Goal: Information Seeking & Learning: Learn about a topic

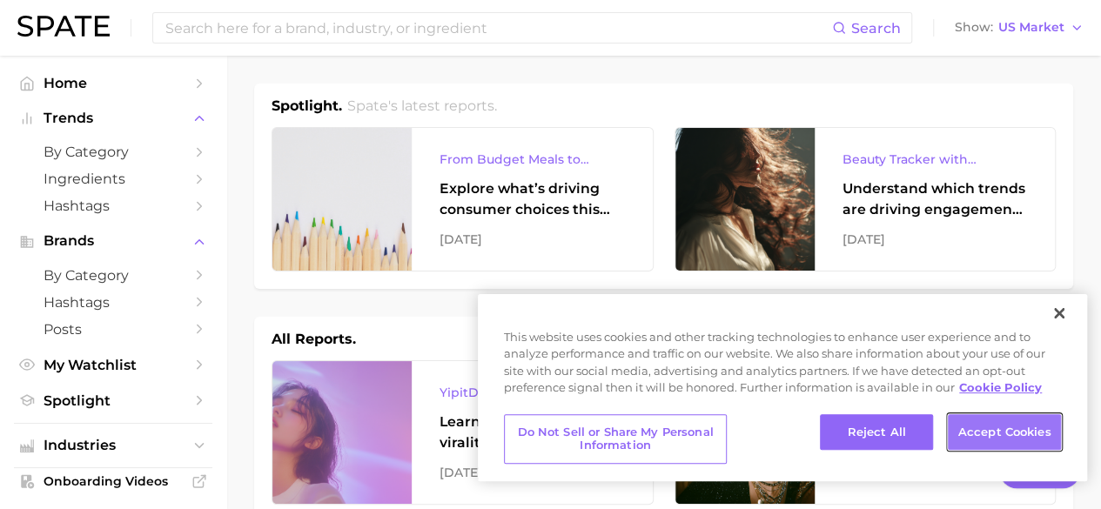
click at [1008, 431] on button "Accept Cookies" at bounding box center [1004, 432] width 113 height 37
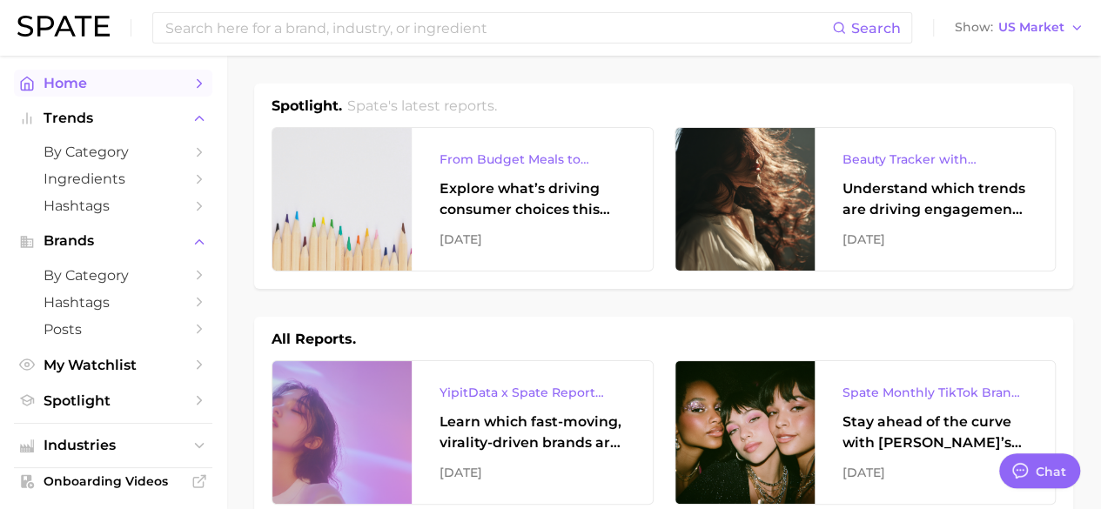
click at [67, 79] on span "Home" at bounding box center [113, 83] width 139 height 17
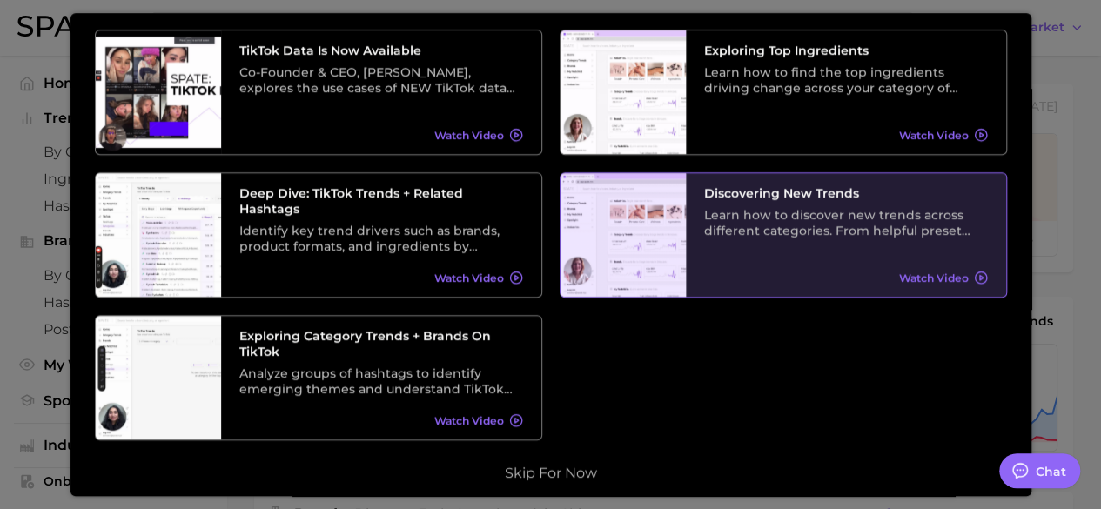
scroll to position [378, 0]
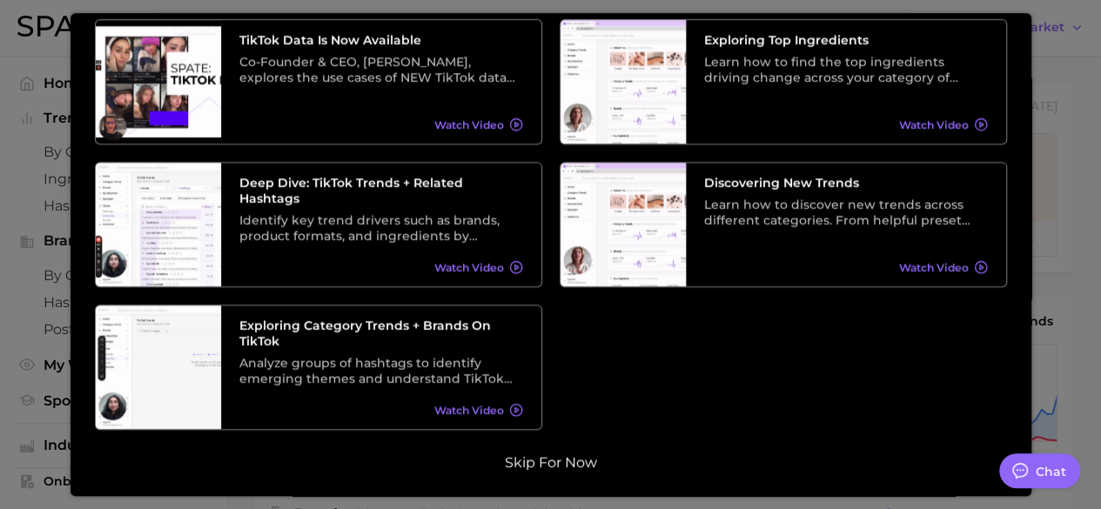
click at [571, 470] on button "Skip for now" at bounding box center [550, 462] width 103 height 17
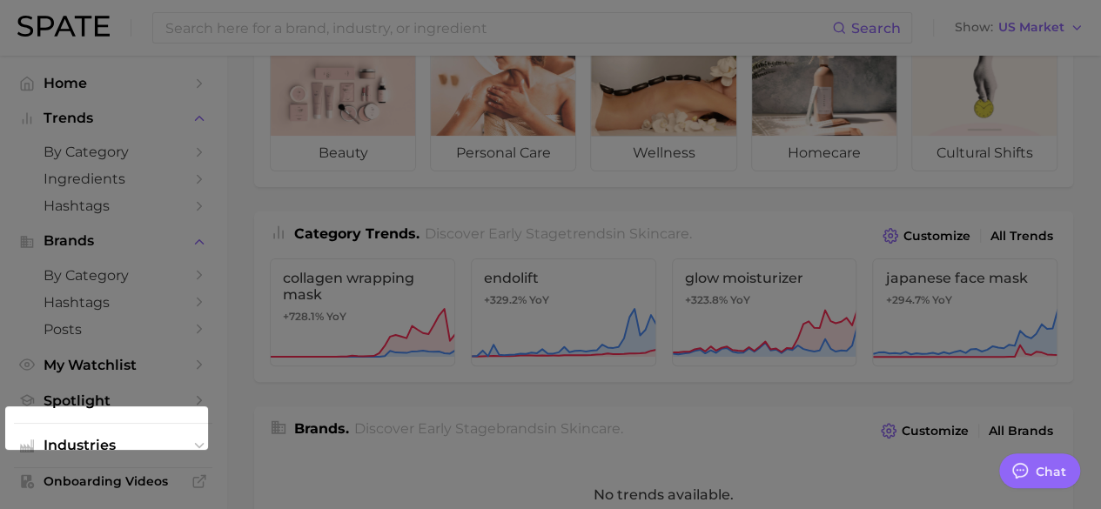
scroll to position [348, 0]
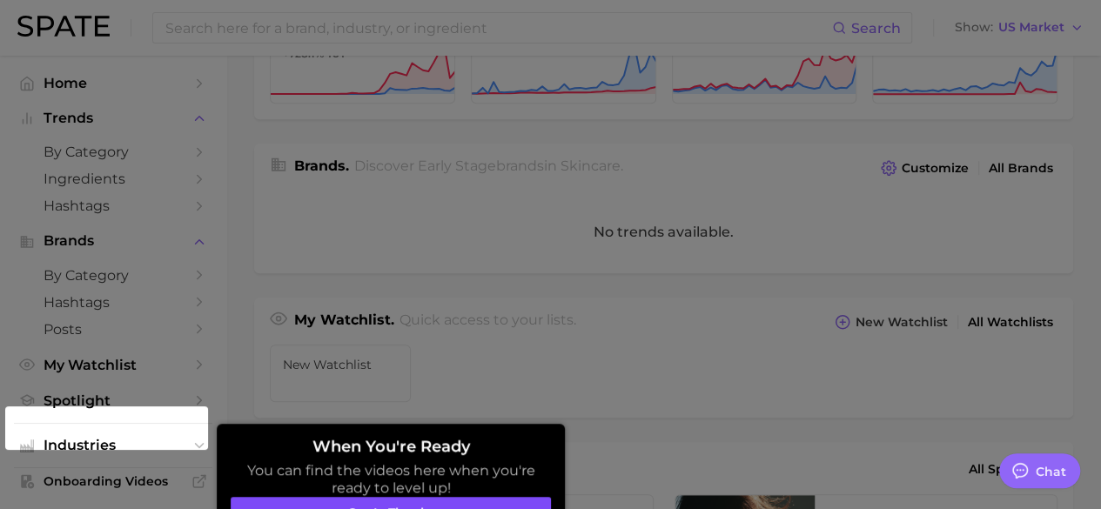
click at [463, 499] on button "Got it, thanks" at bounding box center [391, 513] width 320 height 33
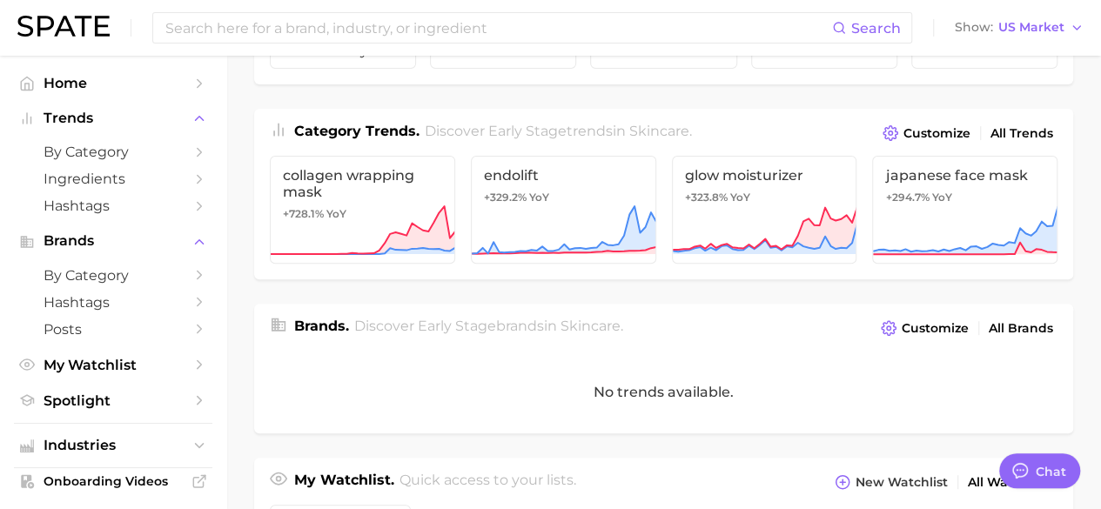
scroll to position [87, 0]
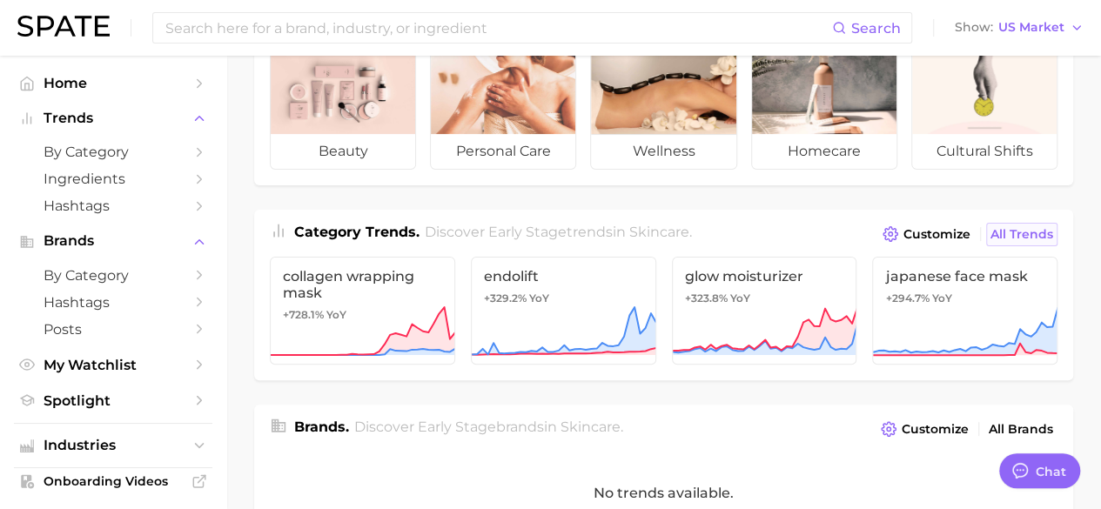
click at [1018, 238] on span "All Trends" at bounding box center [1021, 234] width 63 height 15
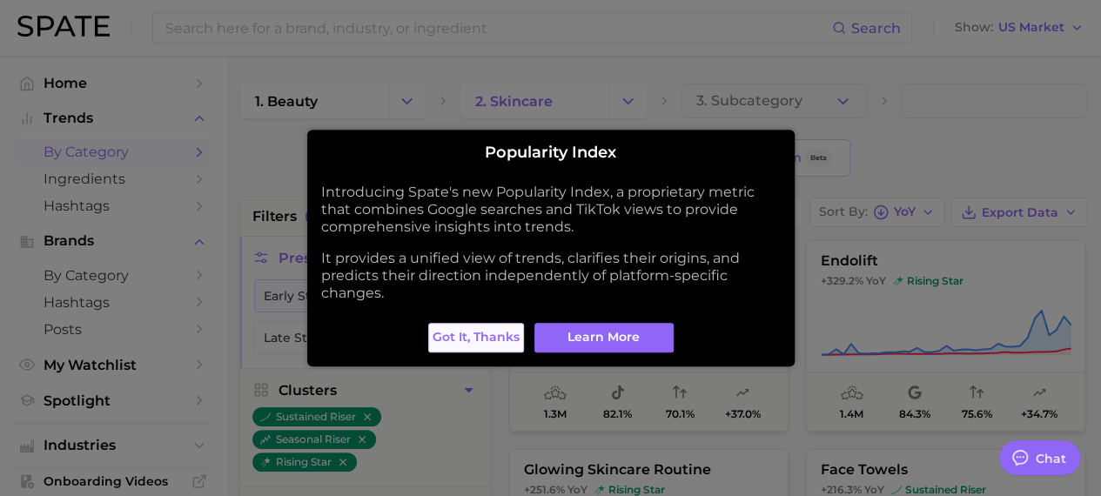
click at [493, 344] on span "Got it, thanks" at bounding box center [475, 337] width 87 height 15
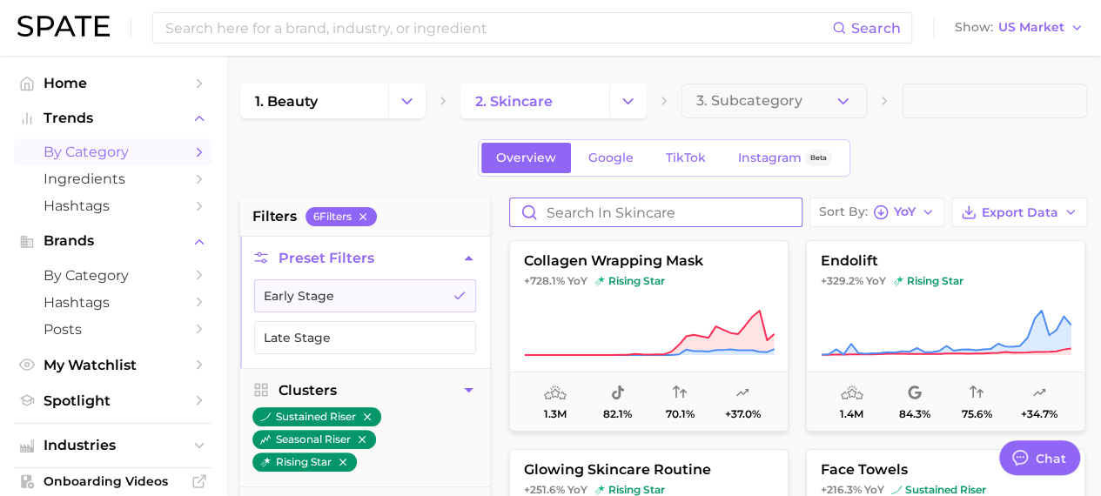
click at [613, 211] on input "Search in skincare" at bounding box center [655, 212] width 291 height 28
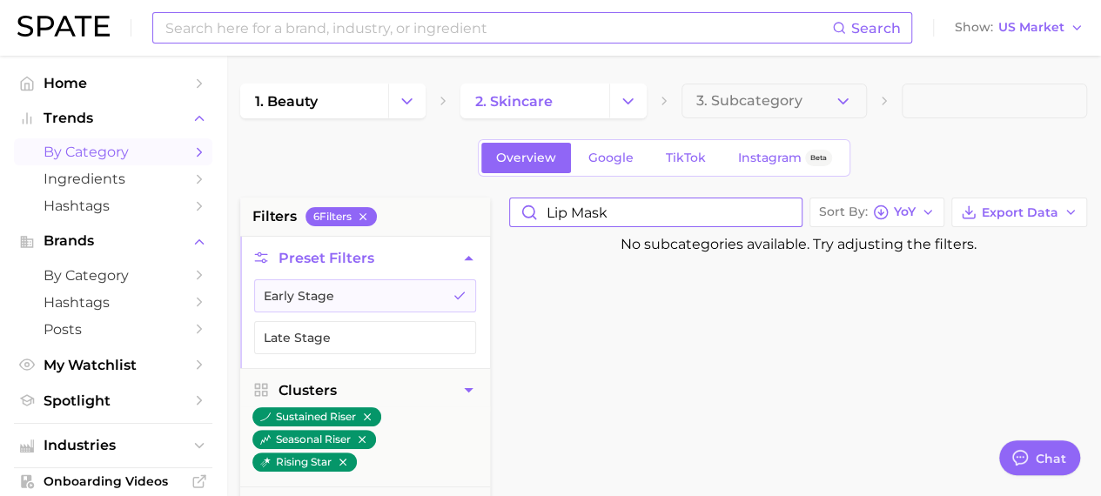
type input "lip mask"
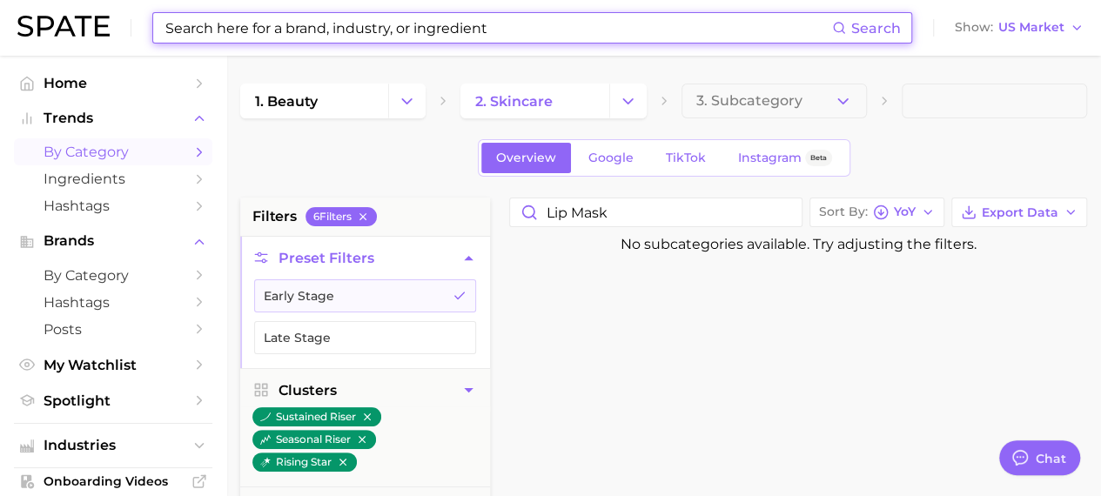
click at [385, 35] on input at bounding box center [498, 28] width 668 height 30
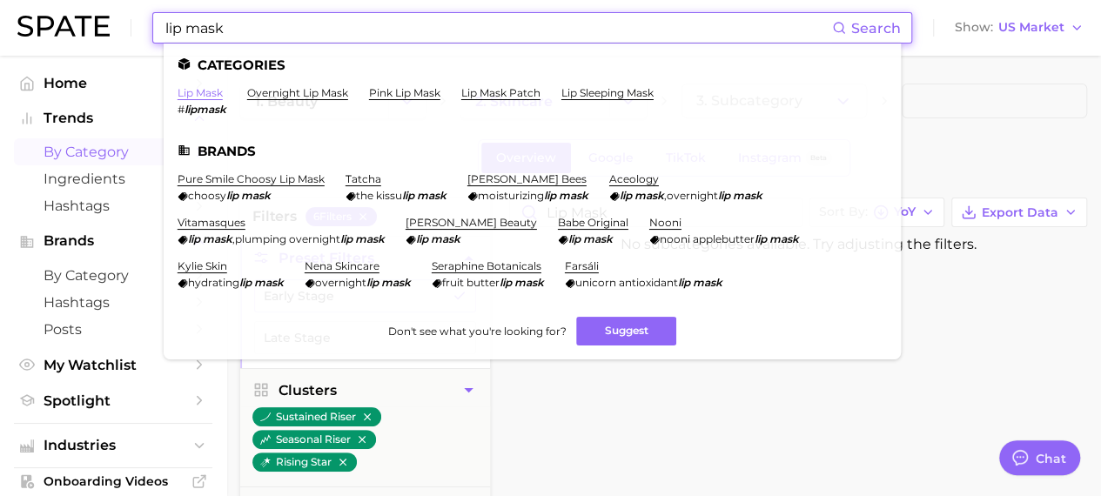
type input "lip mask"
click at [191, 95] on link "lip mask" at bounding box center [200, 92] width 45 height 13
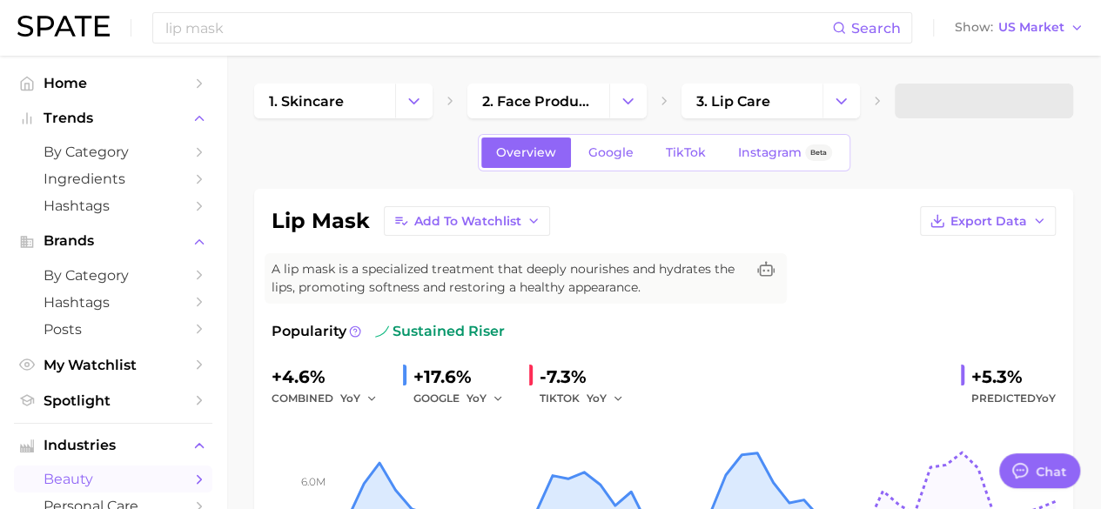
type textarea "x"
click at [606, 163] on link "Google" at bounding box center [610, 152] width 75 height 30
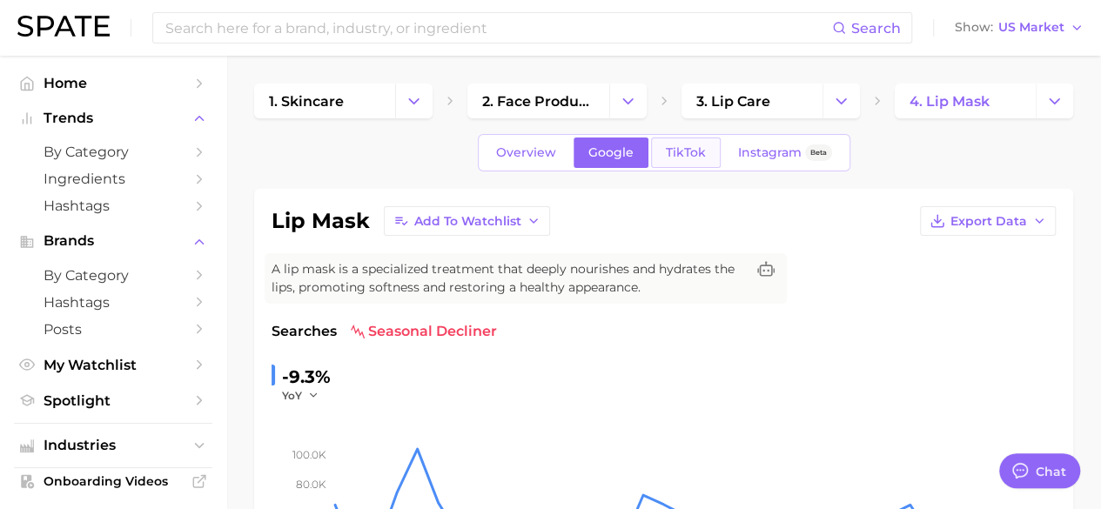
click at [674, 157] on span "TikTok" at bounding box center [686, 152] width 40 height 15
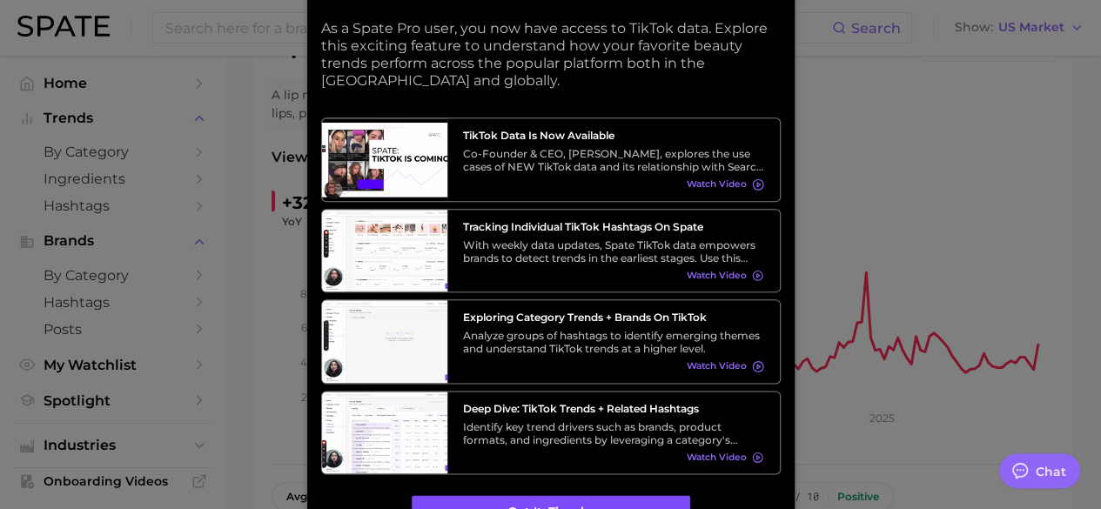
click at [622, 498] on button "Got it, thanks" at bounding box center [551, 512] width 278 height 33
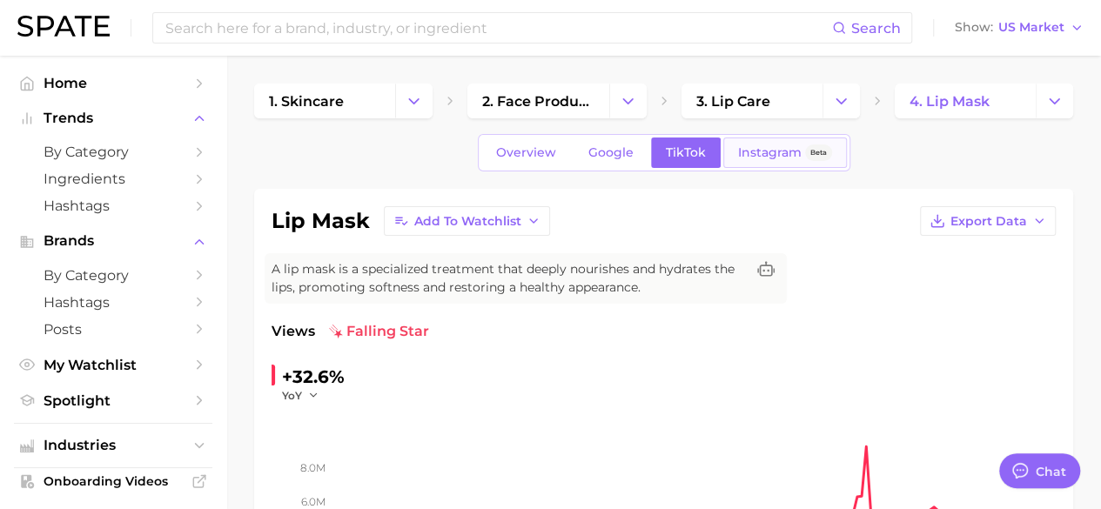
click at [738, 156] on span "Instagram" at bounding box center [770, 152] width 64 height 15
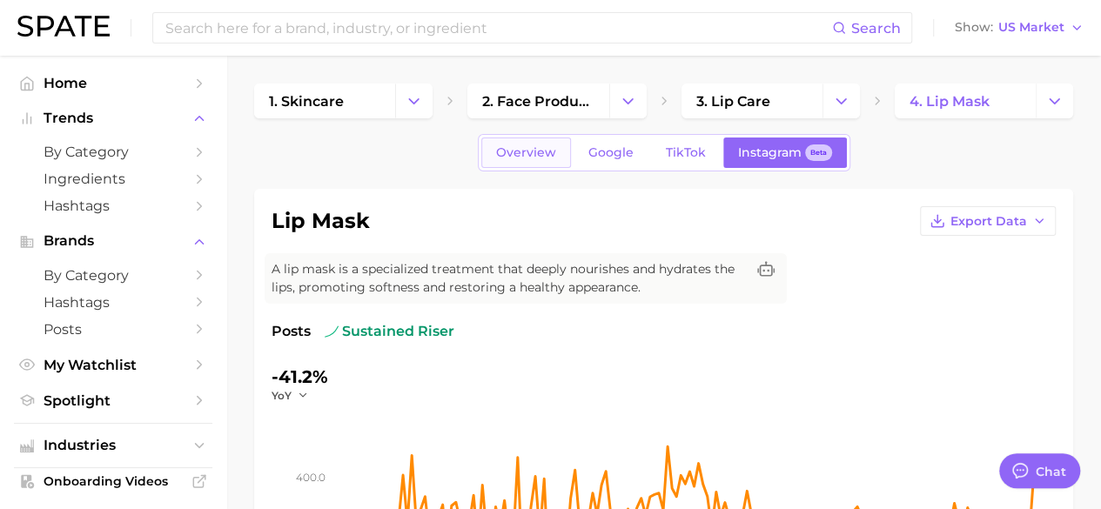
click at [528, 152] on span "Overview" at bounding box center [526, 152] width 60 height 15
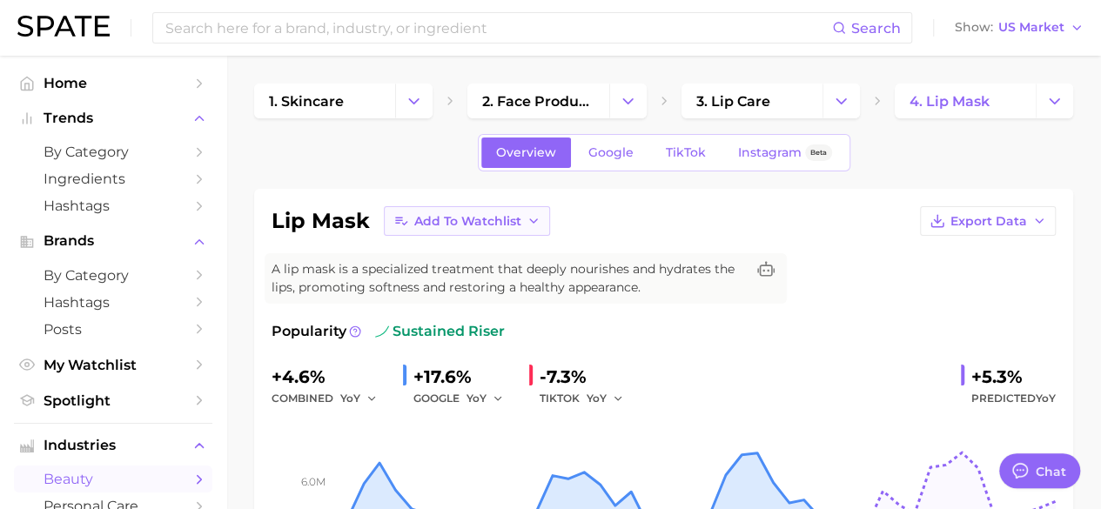
click at [482, 226] on span "Add to Watchlist" at bounding box center [467, 221] width 107 height 15
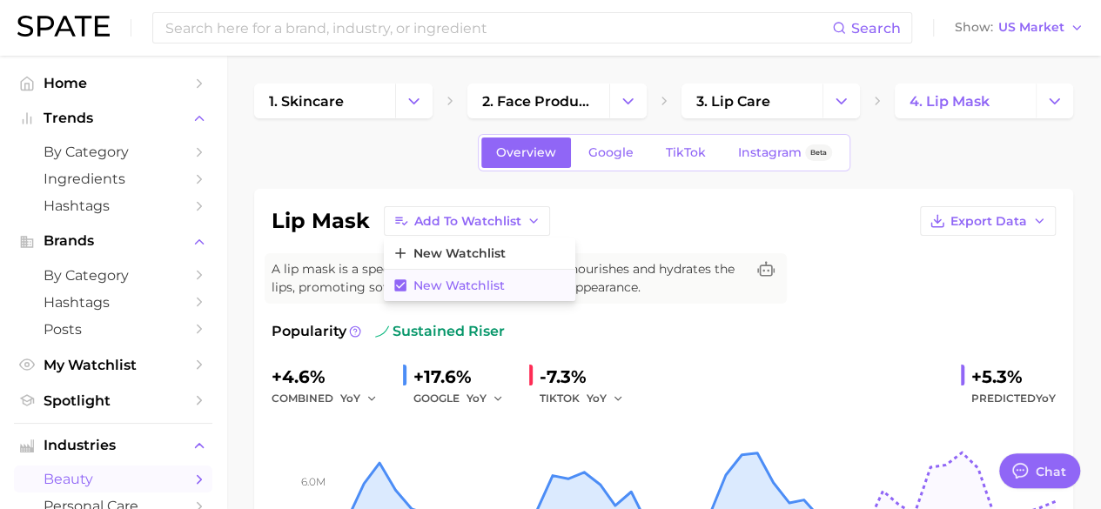
click at [463, 285] on span "New Watchlist" at bounding box center [458, 285] width 91 height 15
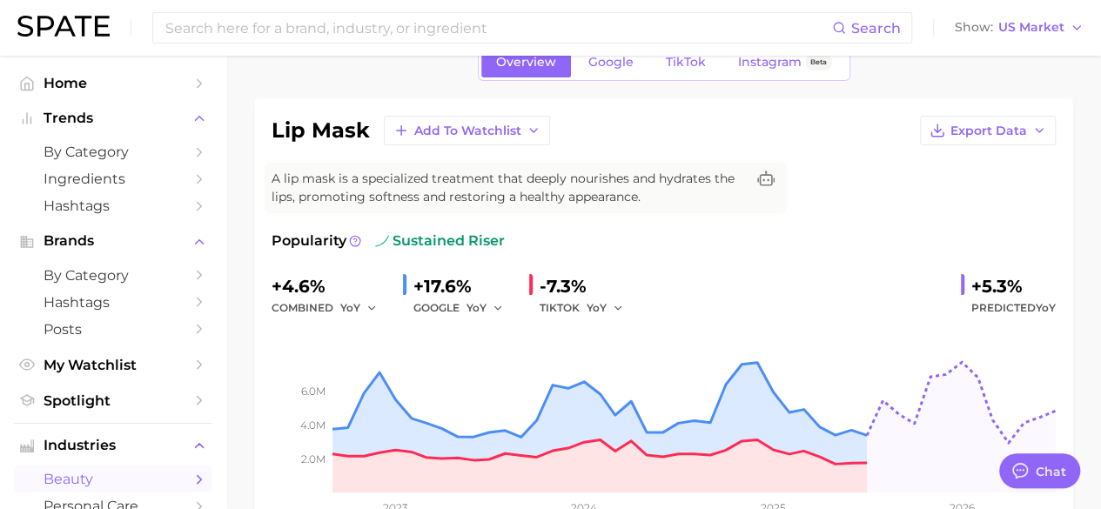
scroll to position [174, 0]
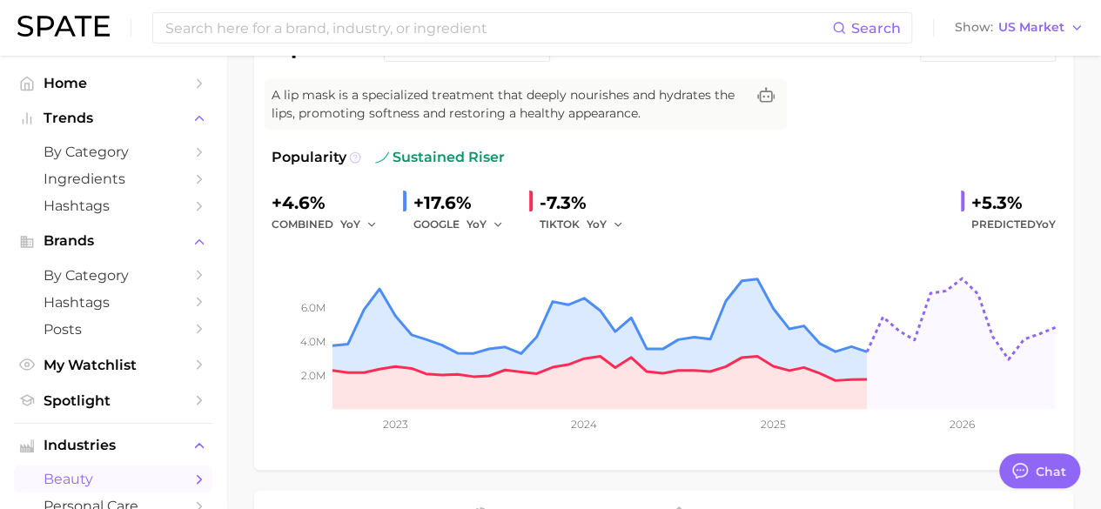
click at [355, 155] on icon at bounding box center [354, 156] width 3 height 3
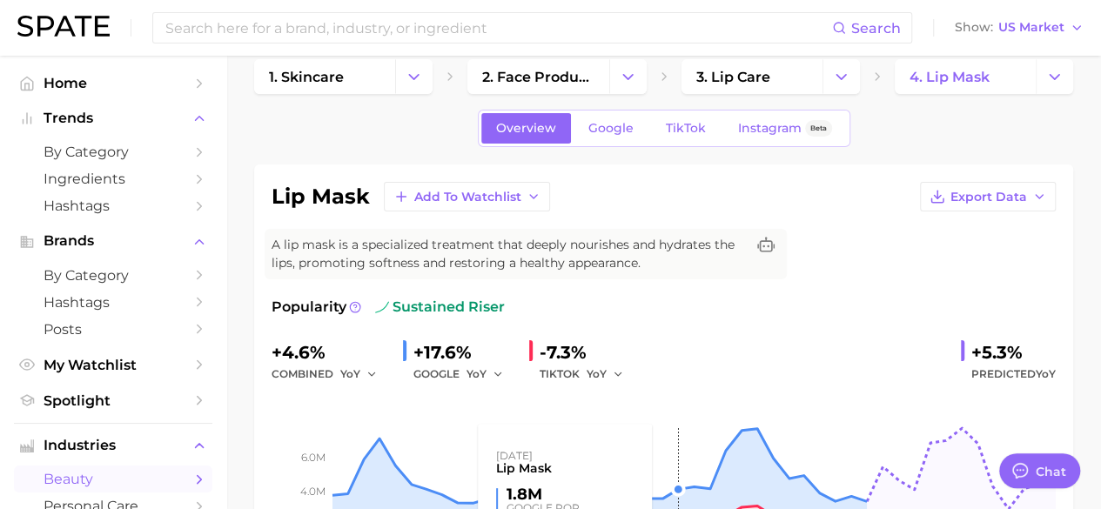
scroll to position [0, 0]
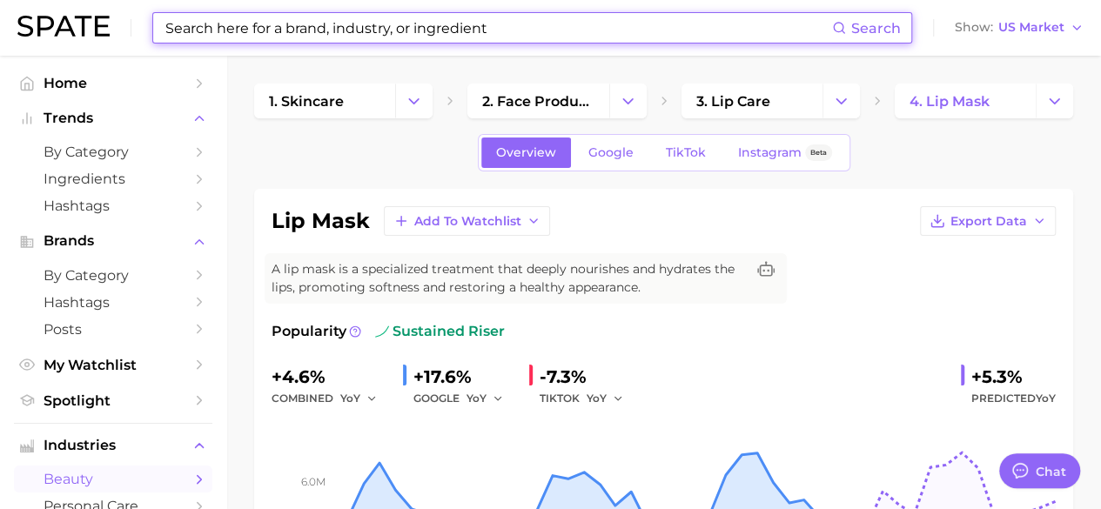
click at [267, 32] on input at bounding box center [498, 28] width 668 height 30
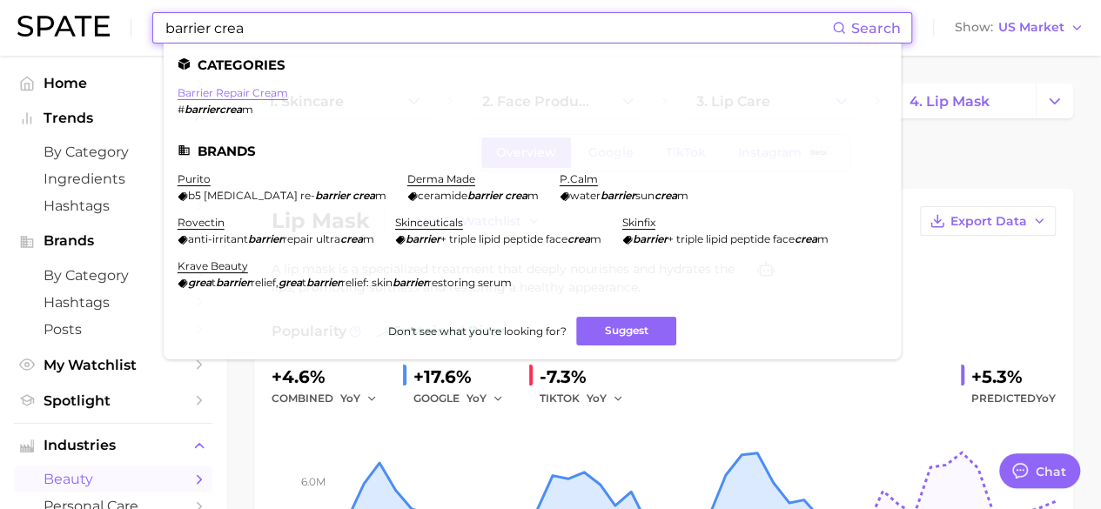
type input "barrier crea"
click at [256, 91] on link "barrier repair cream" at bounding box center [233, 92] width 111 height 13
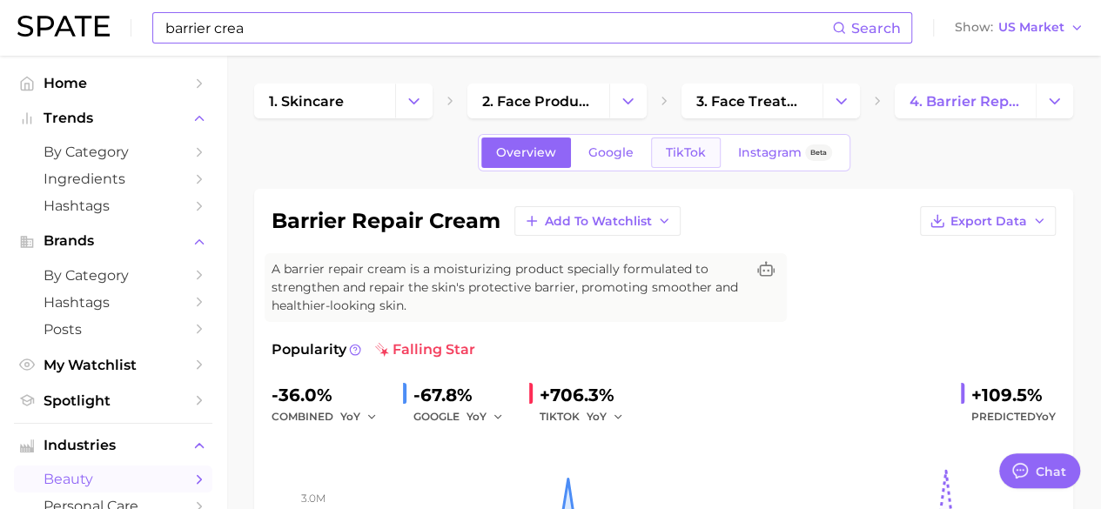
click at [682, 156] on span "TikTok" at bounding box center [686, 152] width 40 height 15
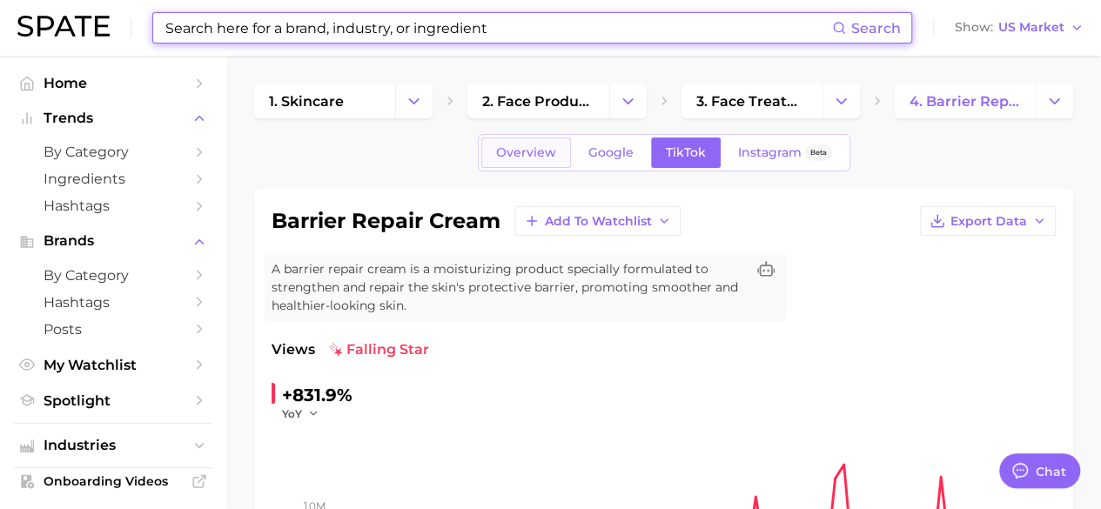
click at [527, 147] on span "Overview" at bounding box center [526, 152] width 60 height 15
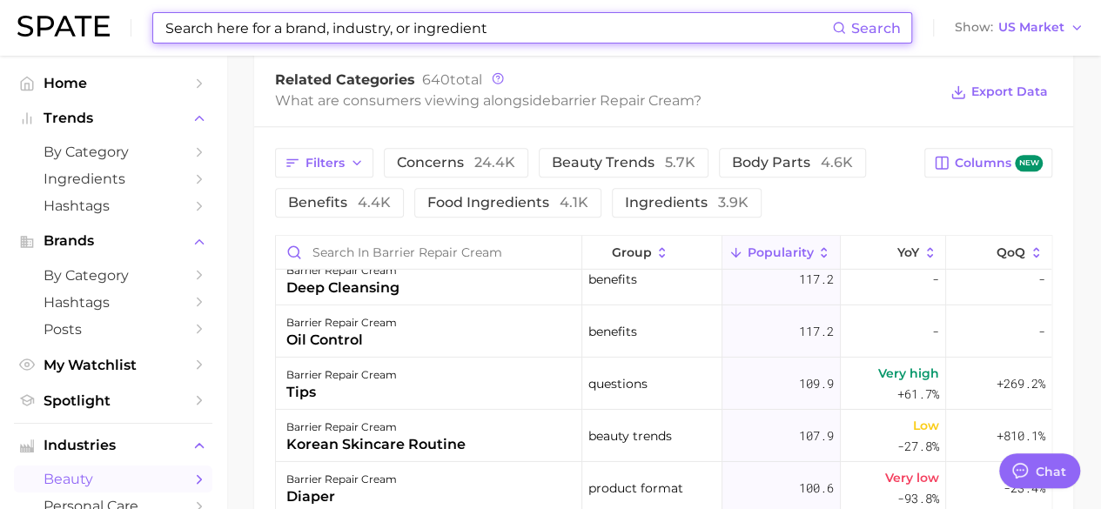
scroll to position [2871, 0]
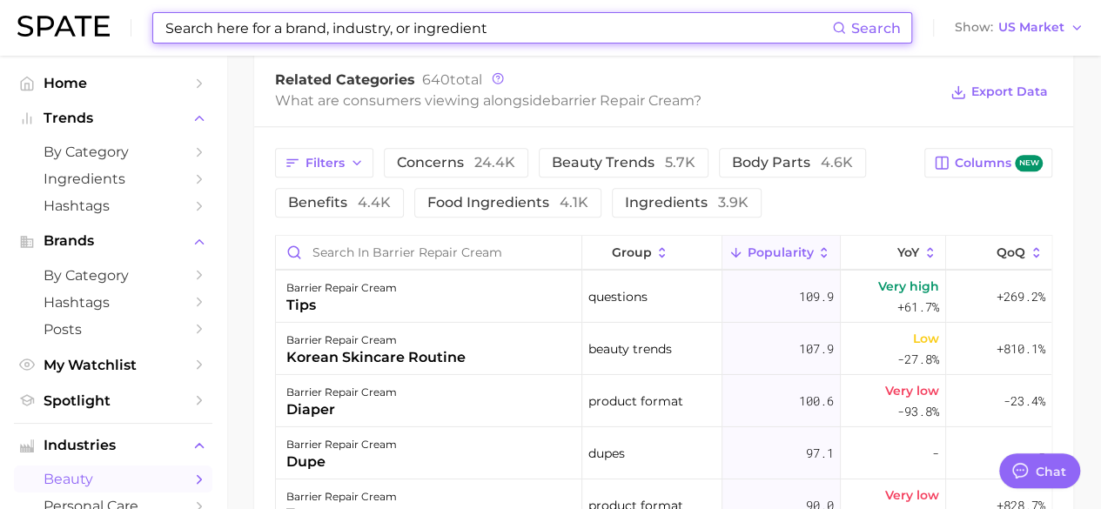
click at [347, 34] on input at bounding box center [498, 28] width 668 height 30
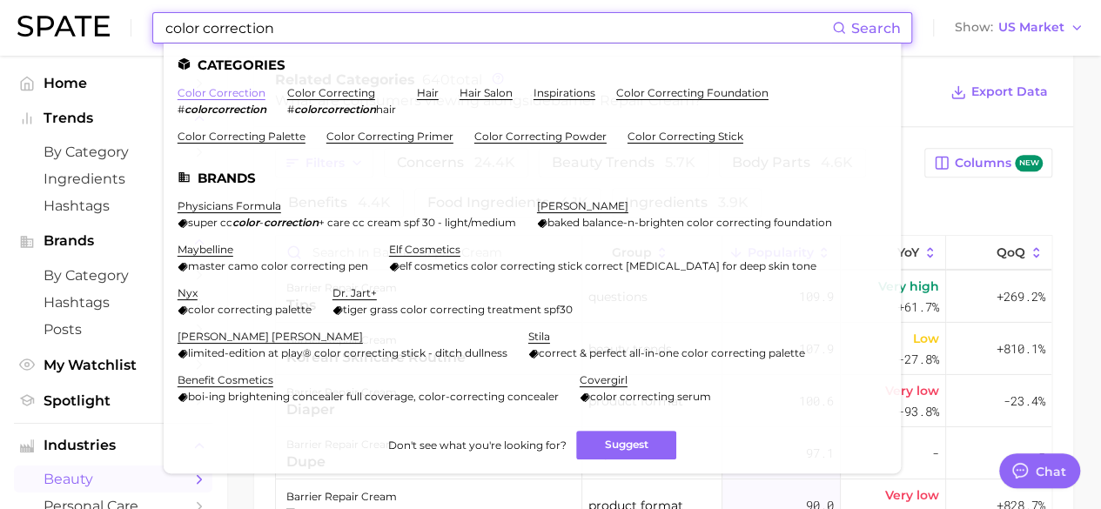
click at [230, 91] on link "color correction" at bounding box center [222, 92] width 88 height 13
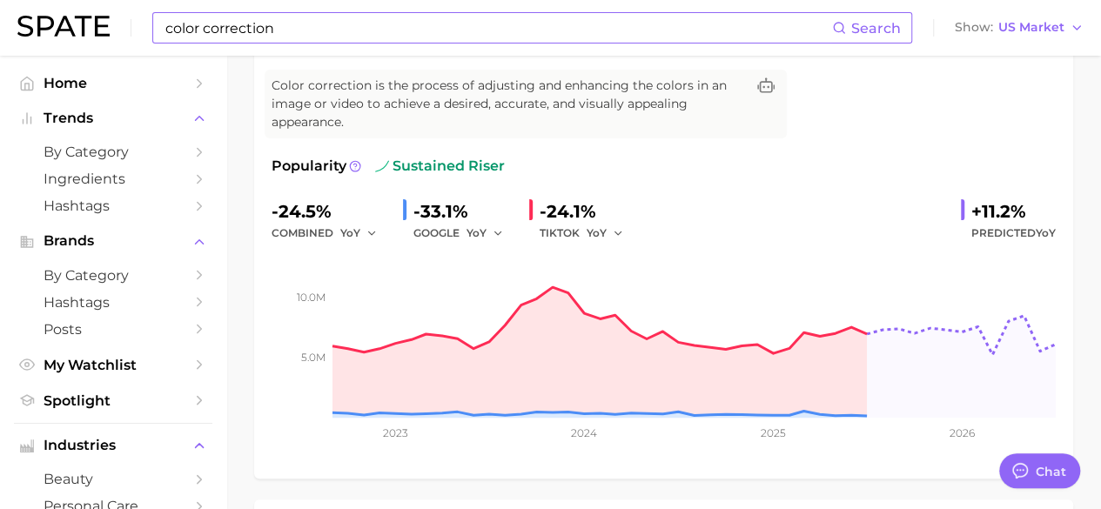
scroll to position [261, 0]
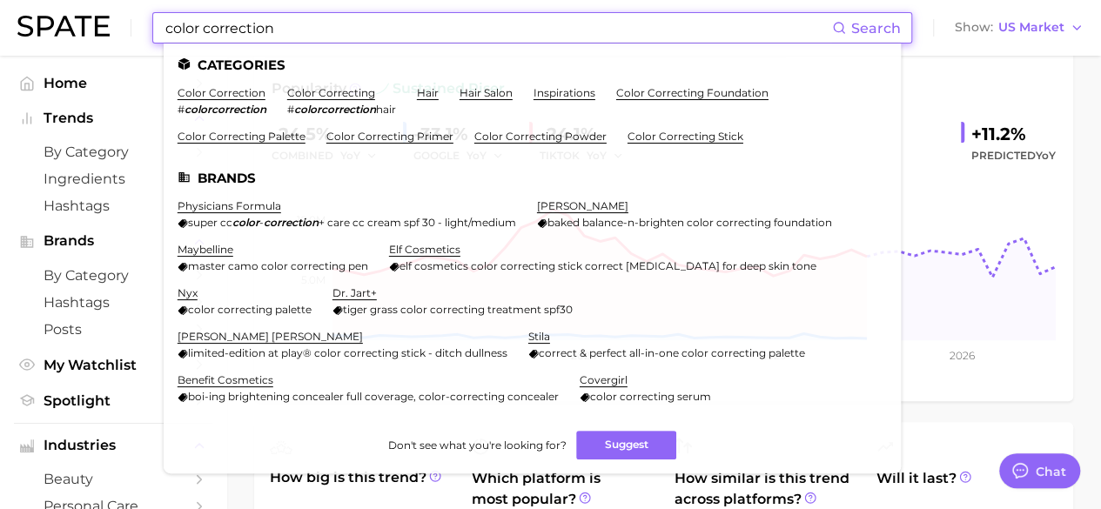
drag, startPoint x: 291, startPoint y: 27, endPoint x: 156, endPoint y: 18, distance: 135.1
click at [156, 18] on div "color correction Search Categories color correction # colorcorrection color cor…" at bounding box center [532, 27] width 760 height 31
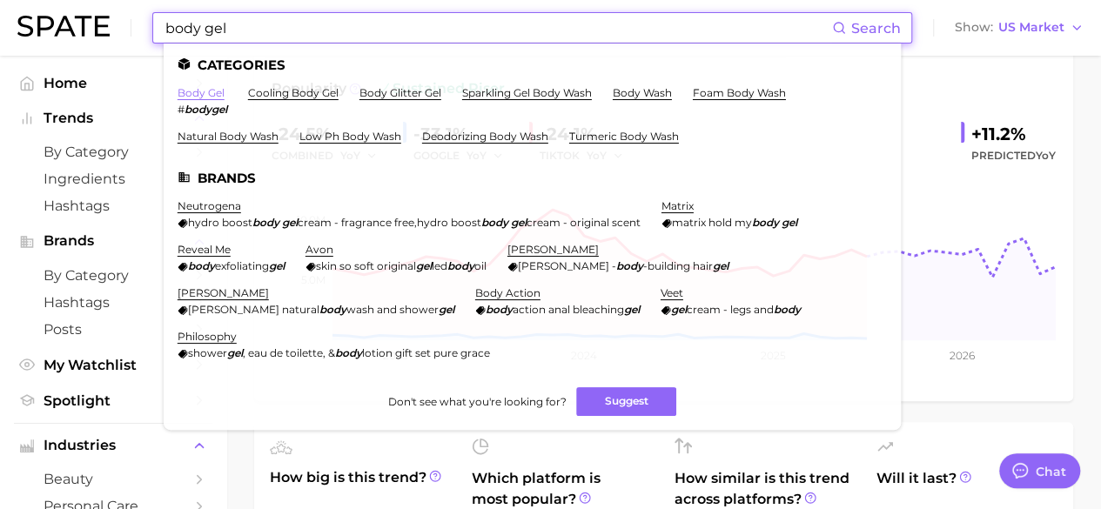
click at [205, 93] on link "body gel" at bounding box center [201, 92] width 47 height 13
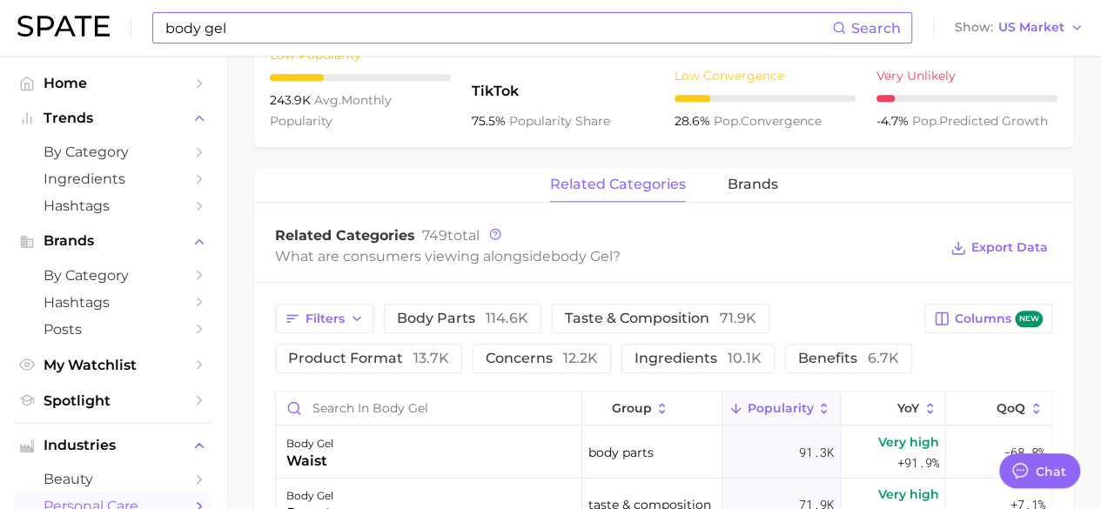
scroll to position [870, 0]
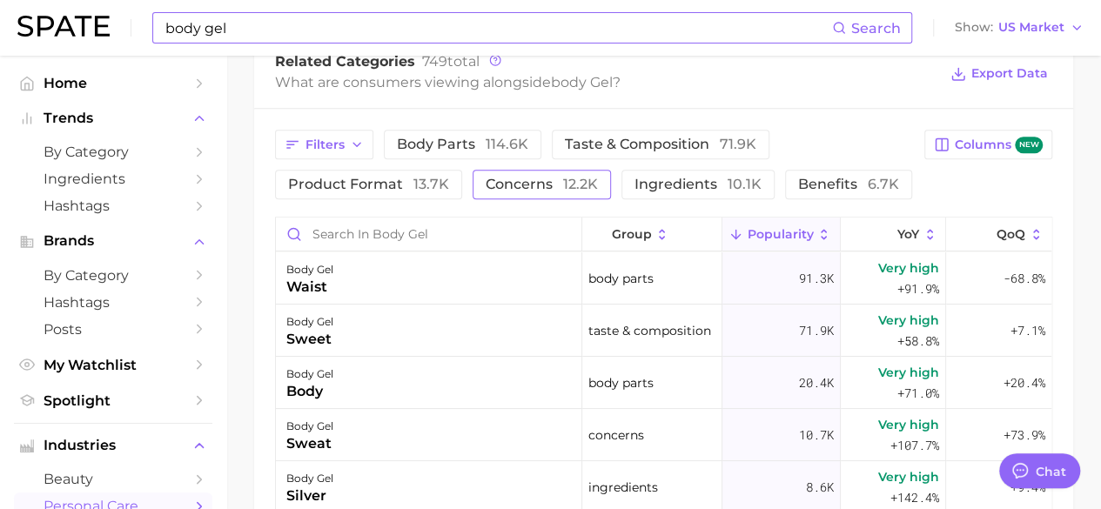
click at [492, 194] on button "concerns 12.2k" at bounding box center [541, 185] width 138 height 30
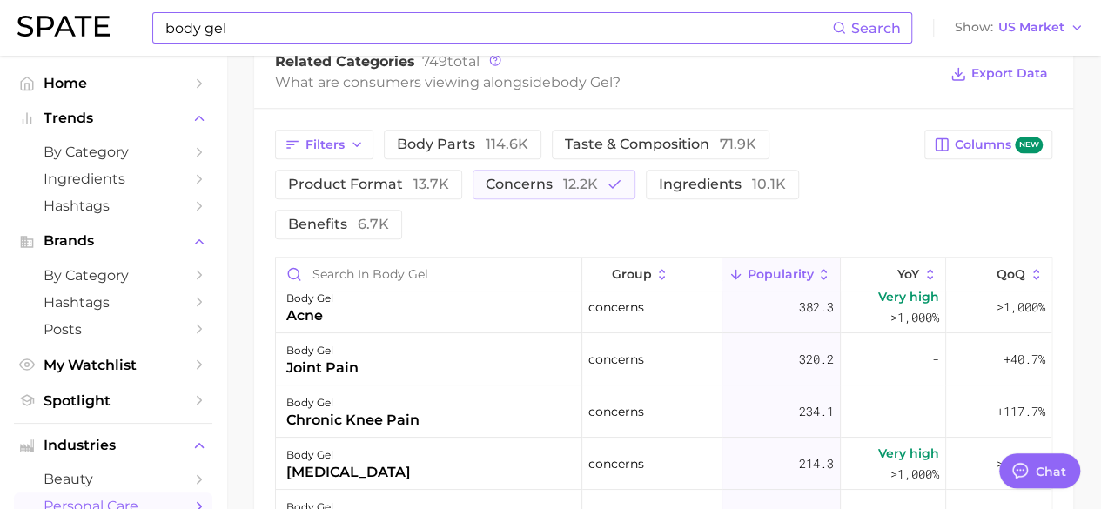
scroll to position [174, 0]
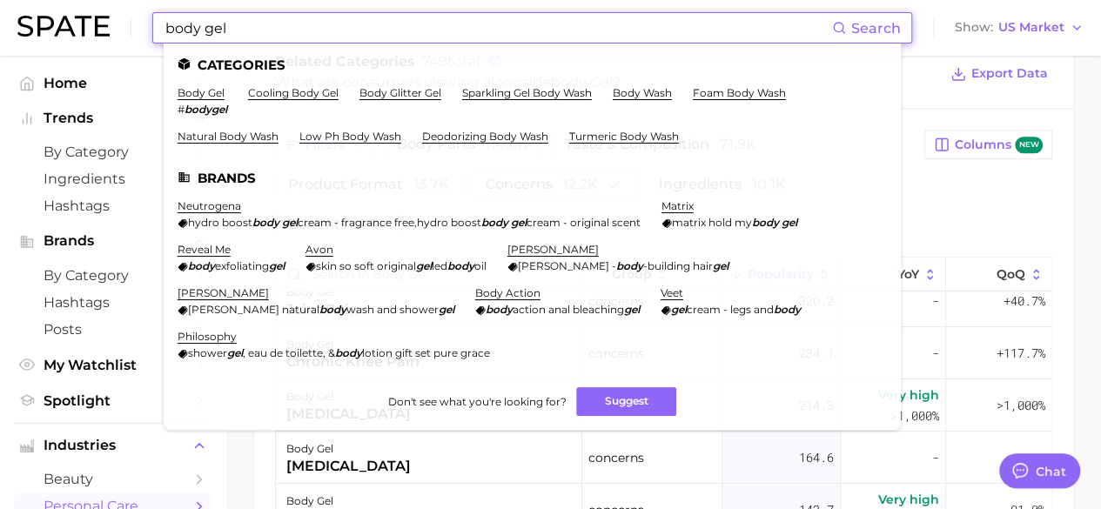
click at [447, 28] on input "body gel" at bounding box center [498, 28] width 668 height 30
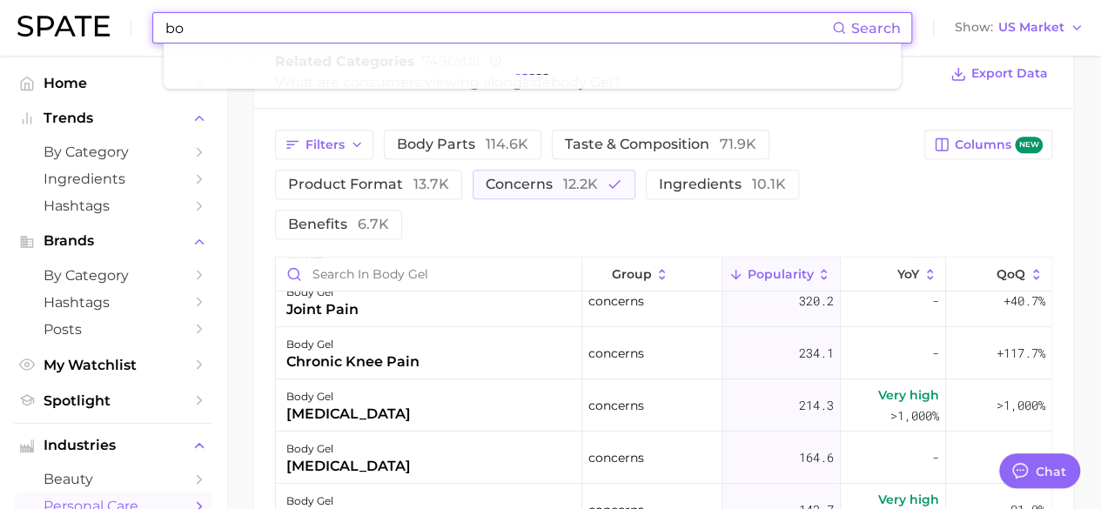
type input "b"
type input "c"
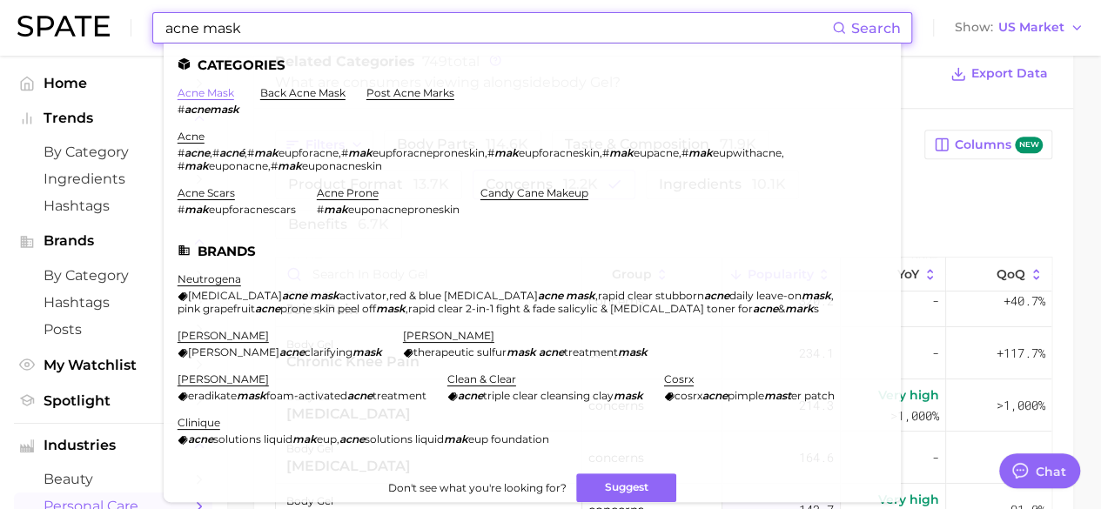
click at [212, 95] on link "acne mask" at bounding box center [206, 92] width 57 height 13
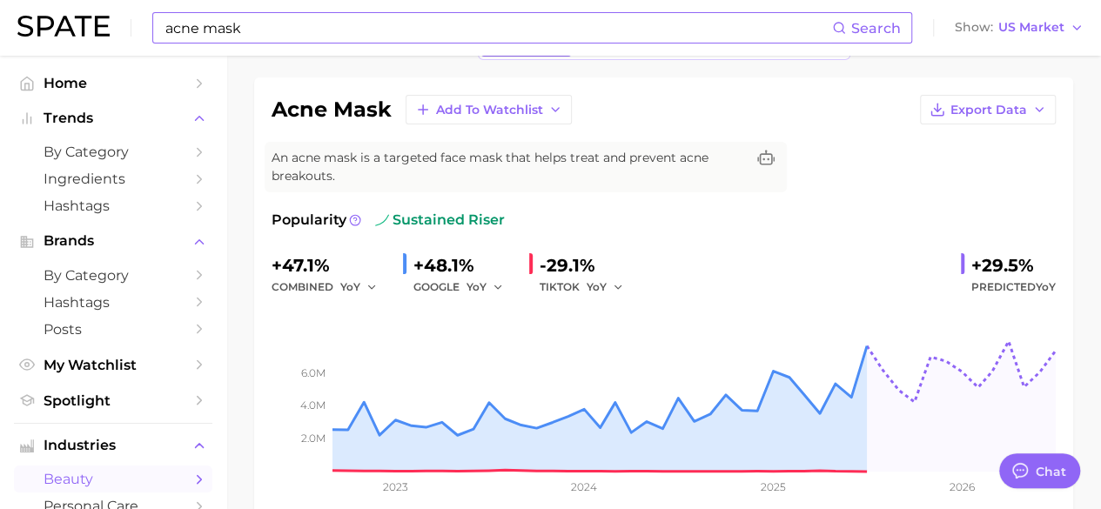
scroll to position [174, 0]
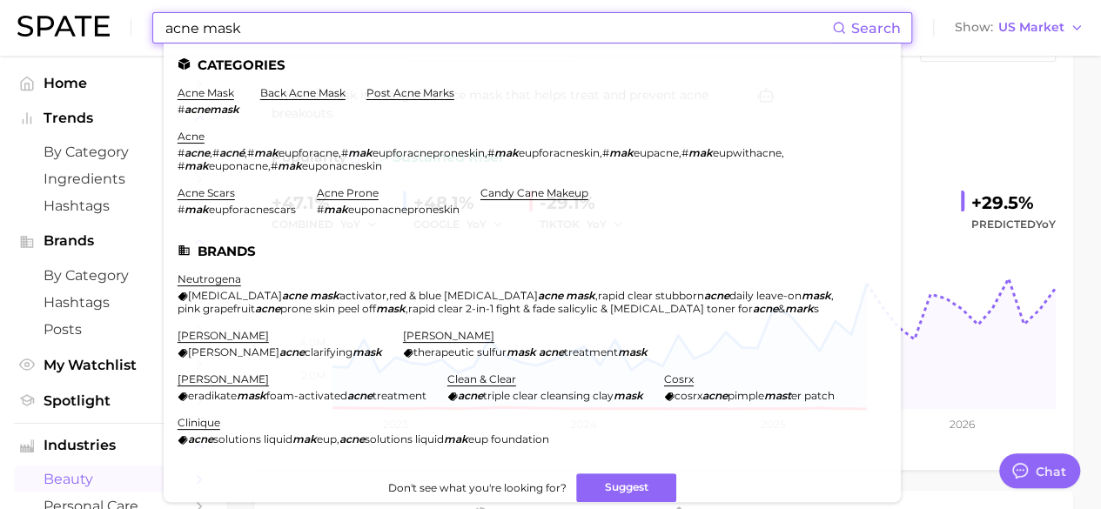
click at [313, 18] on input "acne mask" at bounding box center [498, 28] width 668 height 30
drag, startPoint x: 203, startPoint y: 28, endPoint x: 124, endPoint y: 30, distance: 79.2
click at [124, 30] on div "acne mask Search Categories acne mask # acnemask back acne mask post acne marks…" at bounding box center [550, 28] width 1066 height 56
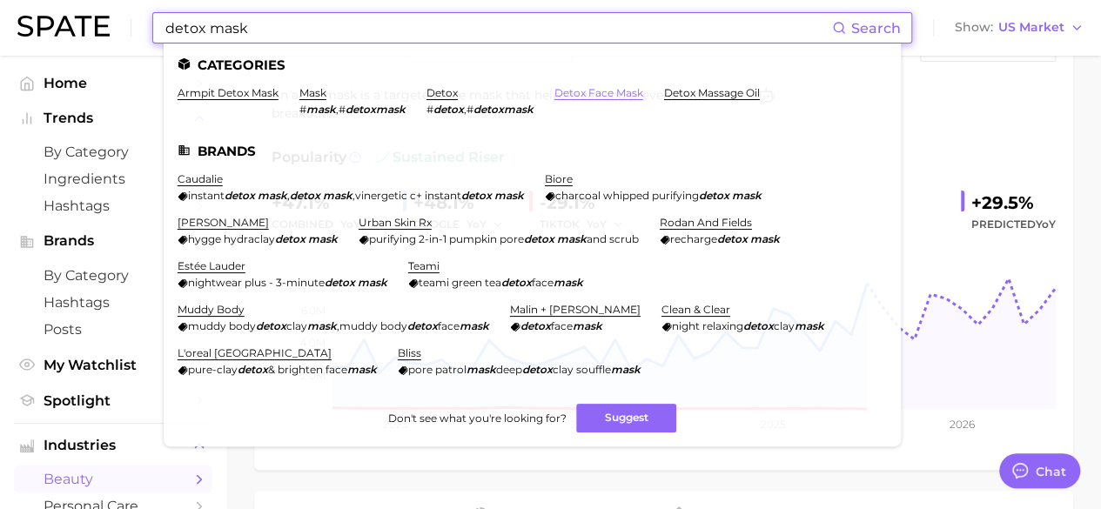
click at [611, 91] on link "detox face mask" at bounding box center [598, 92] width 89 height 13
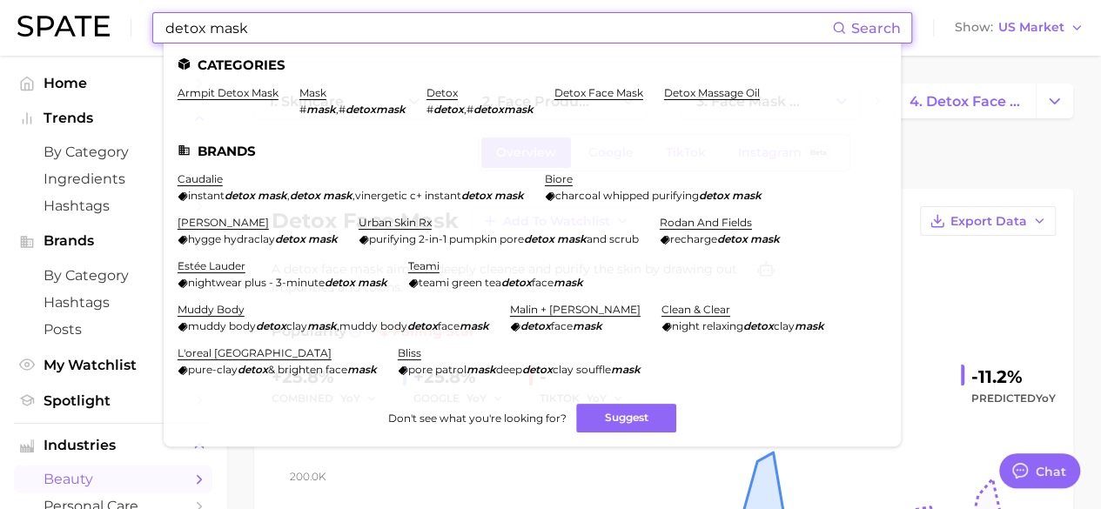
drag, startPoint x: 291, startPoint y: 21, endPoint x: 157, endPoint y: 46, distance: 135.5
click at [157, 46] on div "detox mask Search Categories armpit detox mask mask # mask , # detoxmask detox …" at bounding box center [550, 28] width 1066 height 56
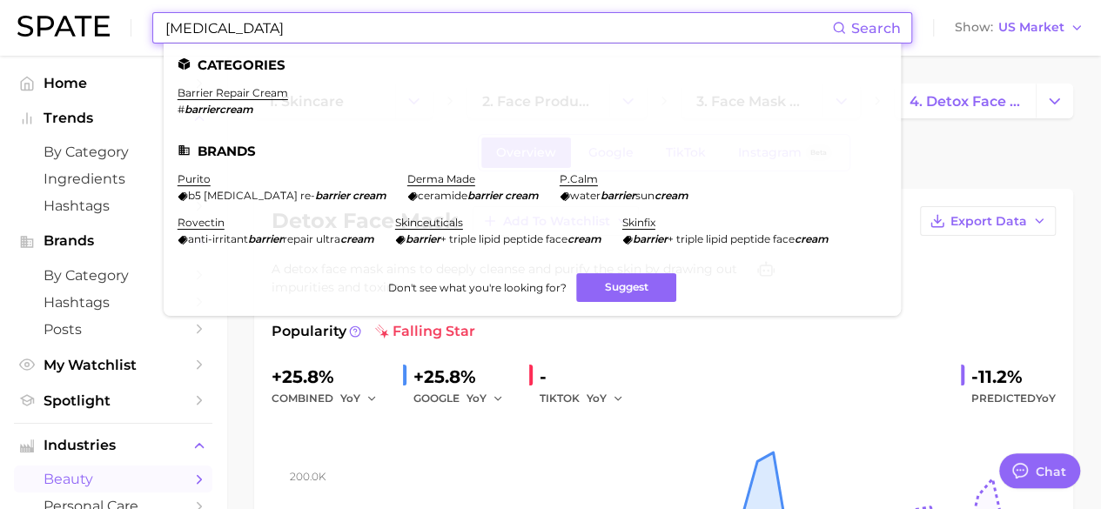
type input "[MEDICAL_DATA]"
click at [249, 100] on li "barrier repair cream # barriercream" at bounding box center [233, 101] width 111 height 30
click at [249, 91] on link "barrier repair cream" at bounding box center [233, 92] width 111 height 13
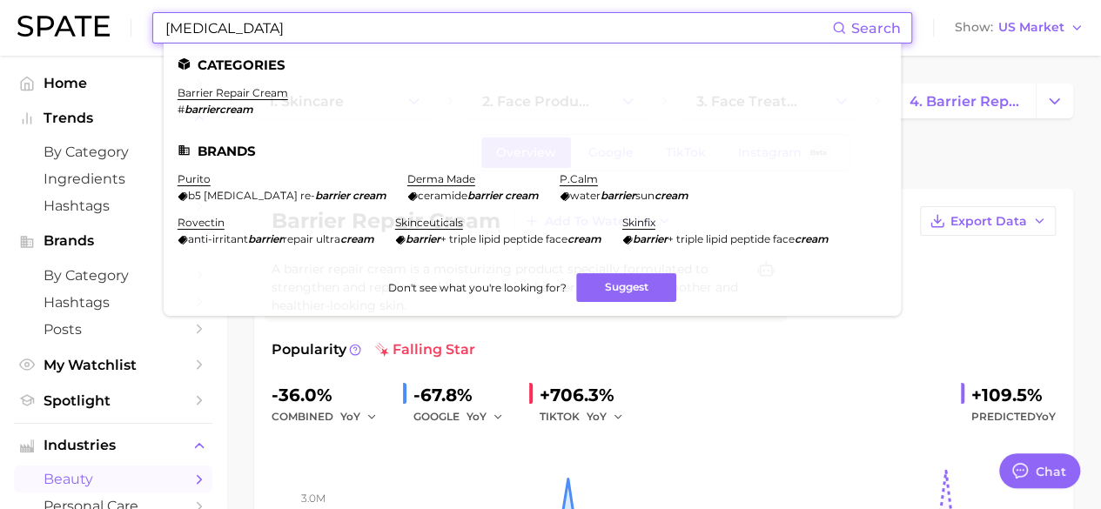
click at [208, 28] on input "[MEDICAL_DATA]" at bounding box center [498, 28] width 668 height 30
click at [236, 93] on link "barrier repair cream" at bounding box center [233, 92] width 111 height 13
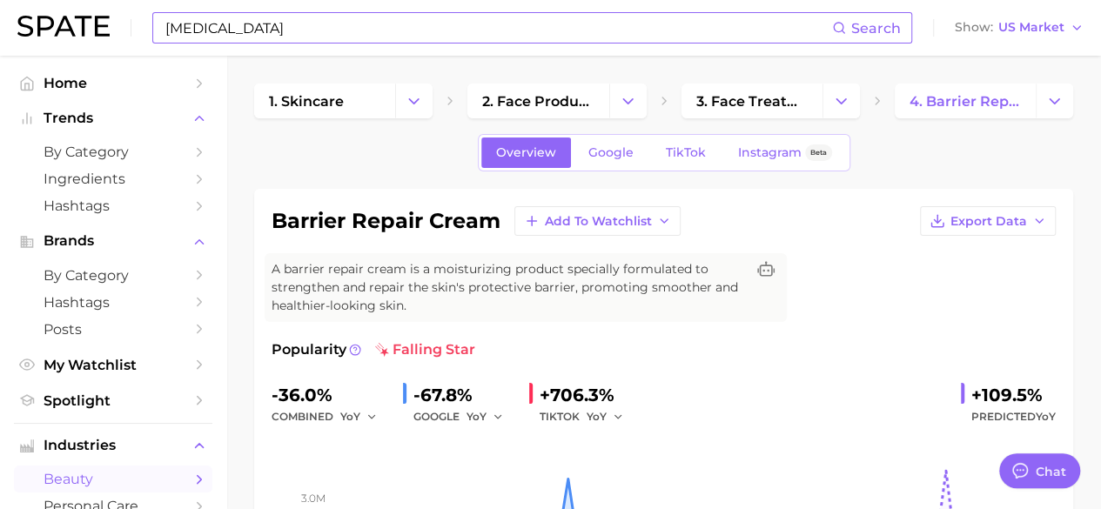
click at [252, 24] on input "[MEDICAL_DATA]" at bounding box center [498, 28] width 668 height 30
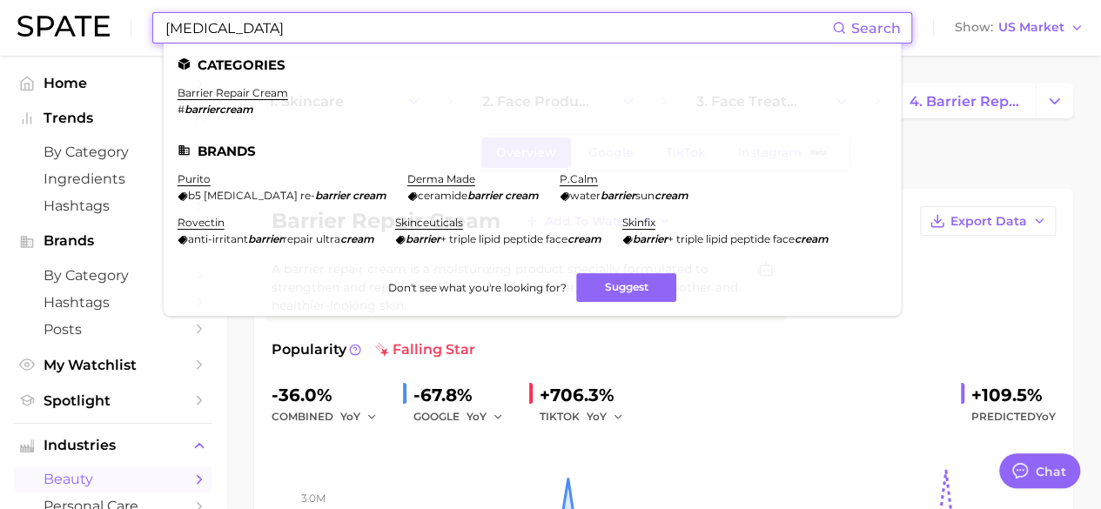
click at [240, 114] on em "barriercream" at bounding box center [218, 109] width 69 height 13
click at [235, 96] on link "barrier repair cream" at bounding box center [233, 92] width 111 height 13
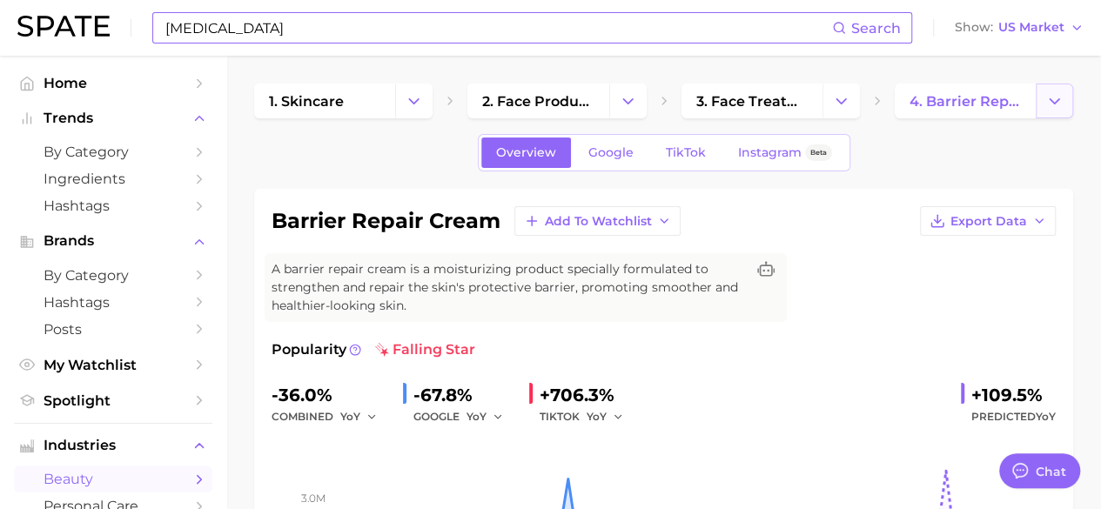
click at [1048, 98] on icon "Change Category" at bounding box center [1054, 101] width 18 height 18
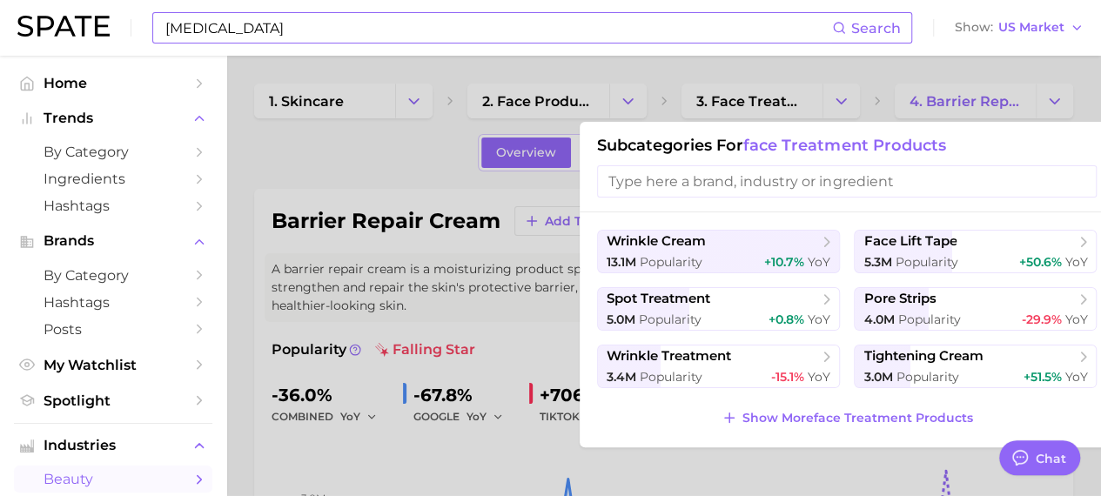
click at [350, 146] on div at bounding box center [550, 248] width 1101 height 496
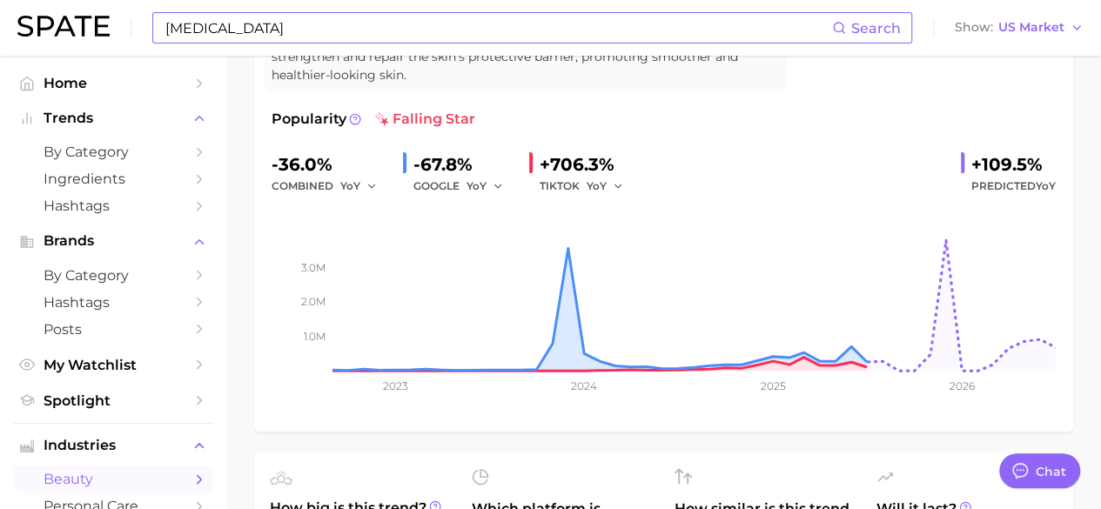
scroll to position [348, 0]
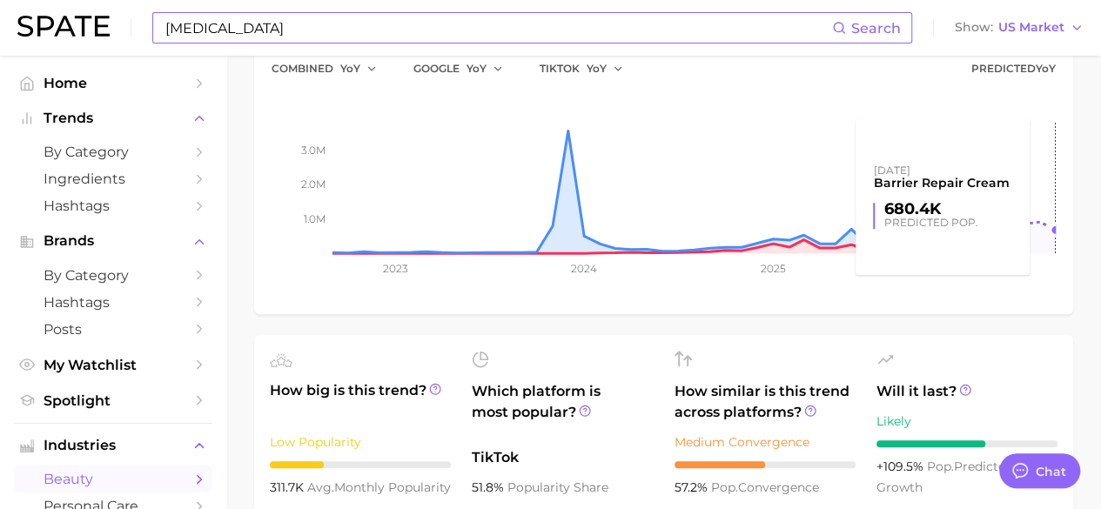
drag, startPoint x: 1019, startPoint y: 150, endPoint x: 1047, endPoint y: 152, distance: 28.0
click at [1047, 152] on rect at bounding box center [663, 166] width 784 height 174
